Goal: Transaction & Acquisition: Purchase product/service

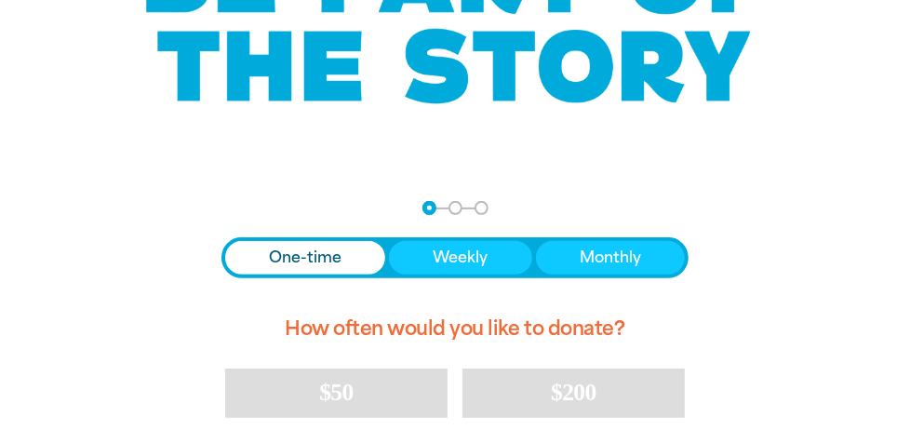
scroll to position [434, 0]
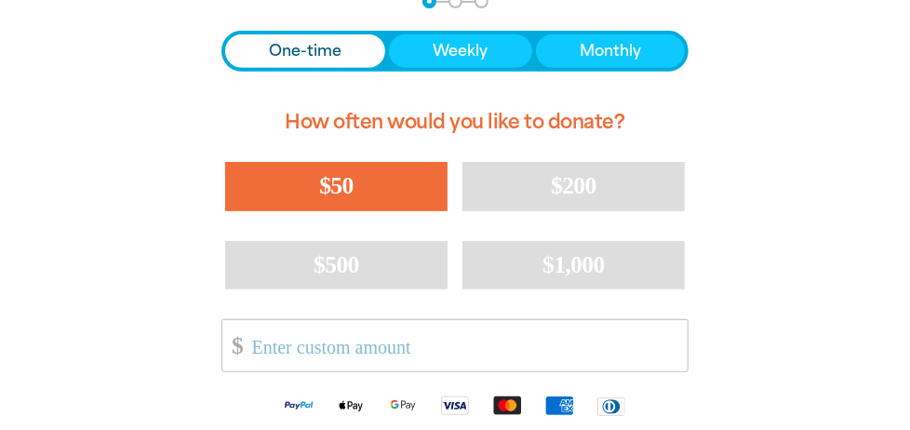
click at [364, 176] on button "$50" at bounding box center [336, 186] width 222 height 48
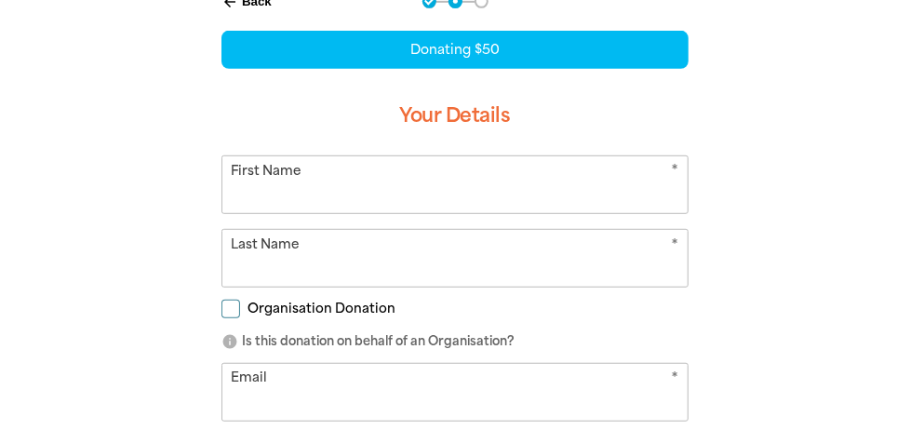
scroll to position [392, 0]
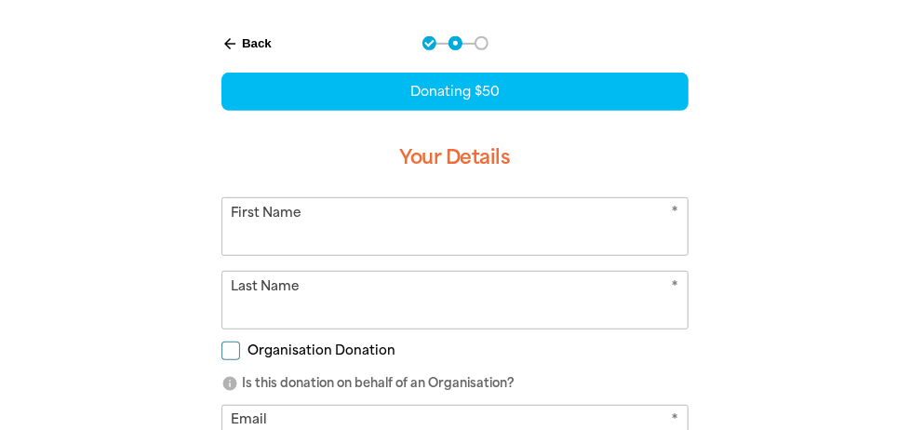
select select "AU"
click at [481, 218] on input "First Name" at bounding box center [454, 226] width 465 height 57
type input "[PERSON_NAME]"
type input "Langmead"
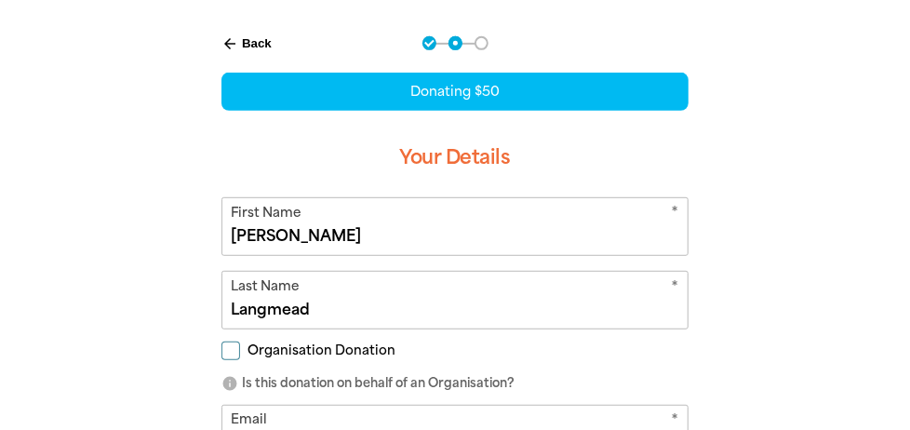
type input "[EMAIL_ADDRESS][DOMAIN_NAME]"
type input "0404 056 059"
type input "[STREET_ADDRESS][PERSON_NAME]"
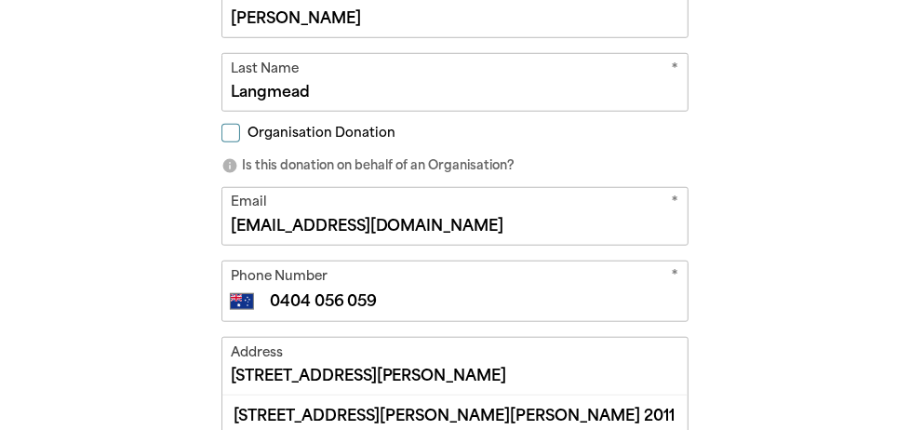
scroll to position [826, 0]
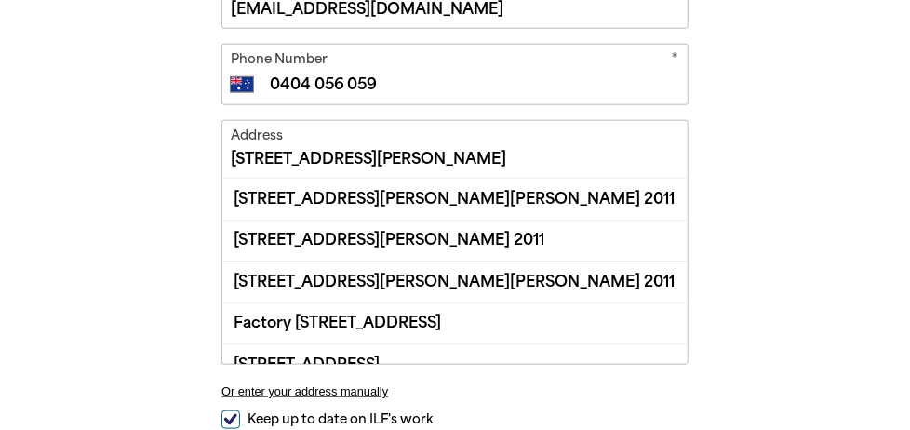
click at [521, 145] on input "[STREET_ADDRESS][PERSON_NAME]" at bounding box center [454, 149] width 465 height 57
click at [832, 134] on div "arrow_back Back Step 1 Step 2 Step 3 Donating $50 Your Details * First Name [PE…" at bounding box center [455, 98] width 910 height 1040
click at [474, 160] on input "[STREET_ADDRESS][PERSON_NAME]" at bounding box center [454, 149] width 465 height 57
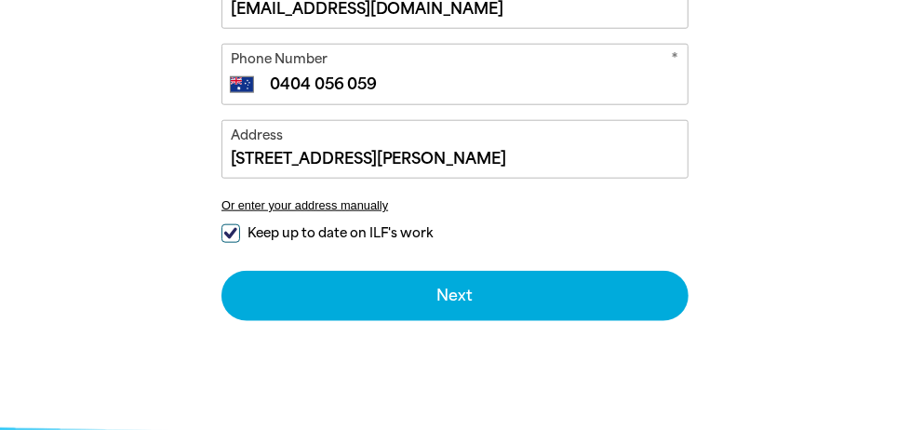
click at [800, 140] on div "arrow_back Back Step 1 Step 2 Step 3 Donating $50 Your Details * First Name [PE…" at bounding box center [455, 5] width 910 height 854
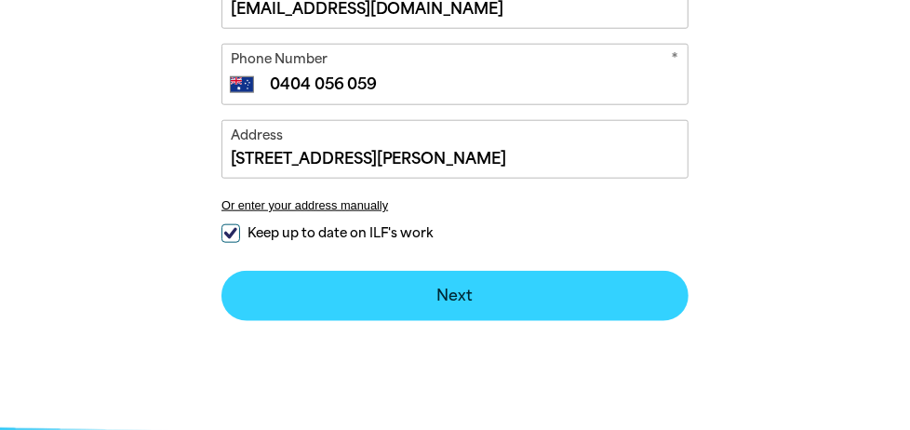
click at [457, 288] on button "Next chevron_right" at bounding box center [454, 296] width 467 height 50
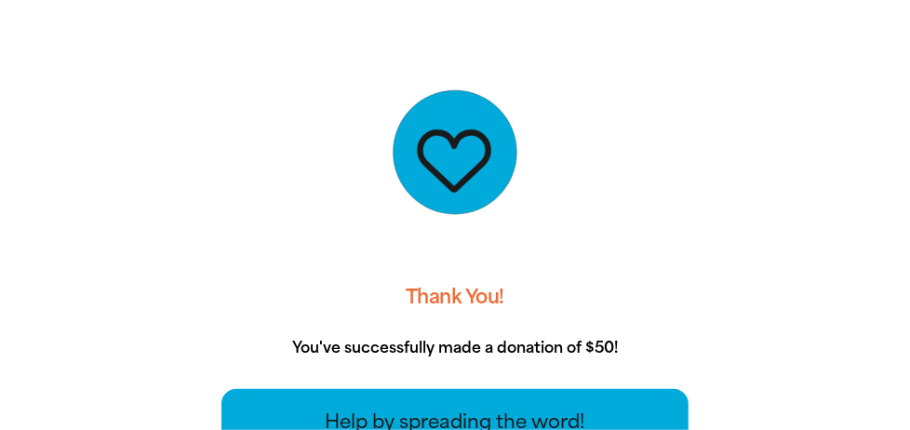
scroll to position [609, 0]
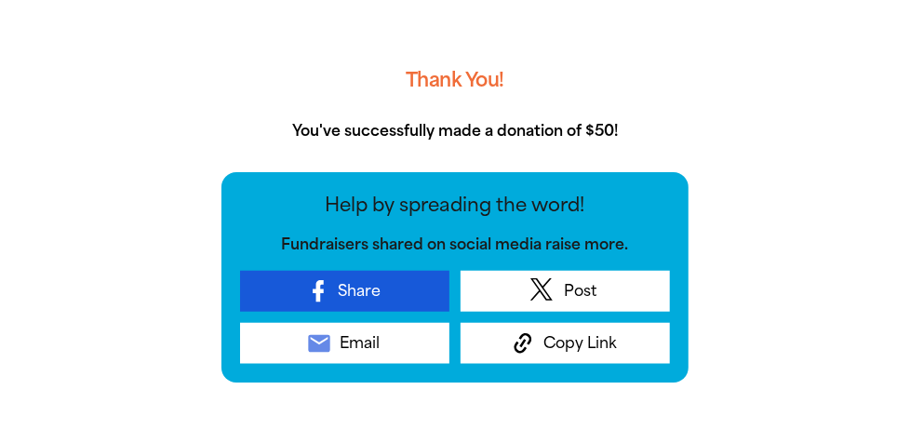
click at [378, 291] on span "Share" at bounding box center [360, 291] width 43 height 22
